Goal: Navigation & Orientation: Go to known website

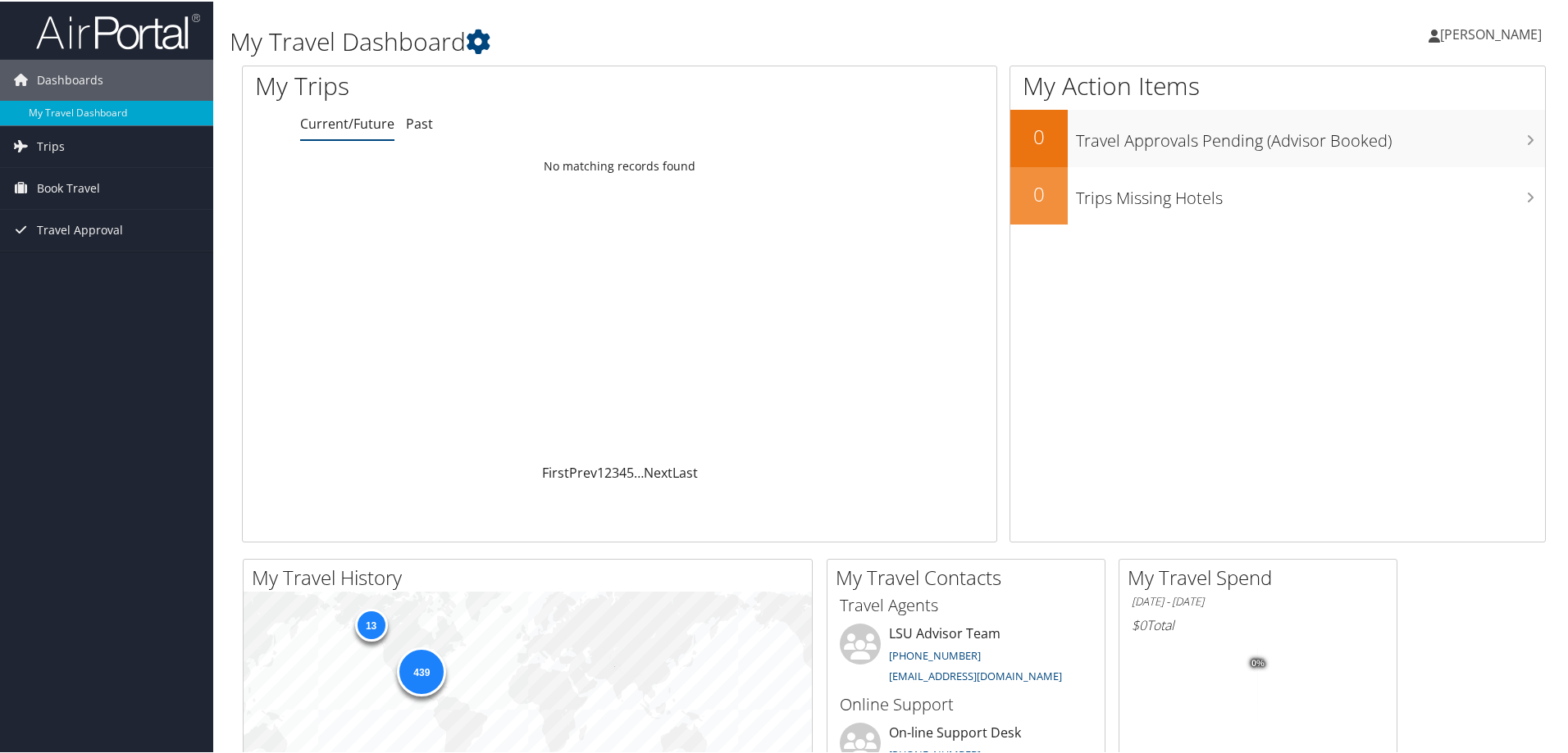
click at [1477, 33] on span "[PERSON_NAME]" at bounding box center [1491, 33] width 102 height 18
click at [1392, 89] on link "My Settings" at bounding box center [1447, 89] width 183 height 28
click at [1479, 34] on span "[PERSON_NAME]" at bounding box center [1491, 33] width 102 height 18
click at [1410, 145] on link "View Travel Profile" at bounding box center [1447, 145] width 183 height 28
